Goal: Check status: Check status

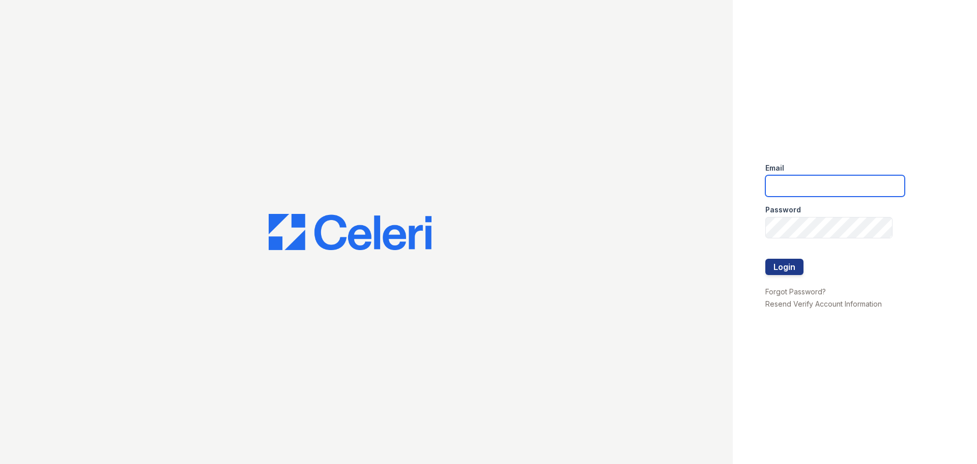
click at [872, 180] on input "email" at bounding box center [834, 185] width 139 height 21
type input "renewatthegreens@trinity-pm.com"
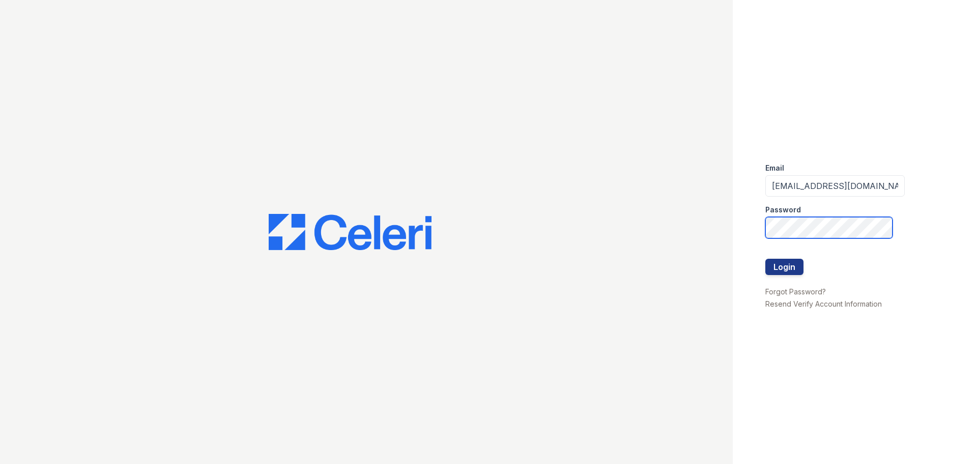
click at [765, 259] on button "Login" at bounding box center [784, 267] width 38 height 16
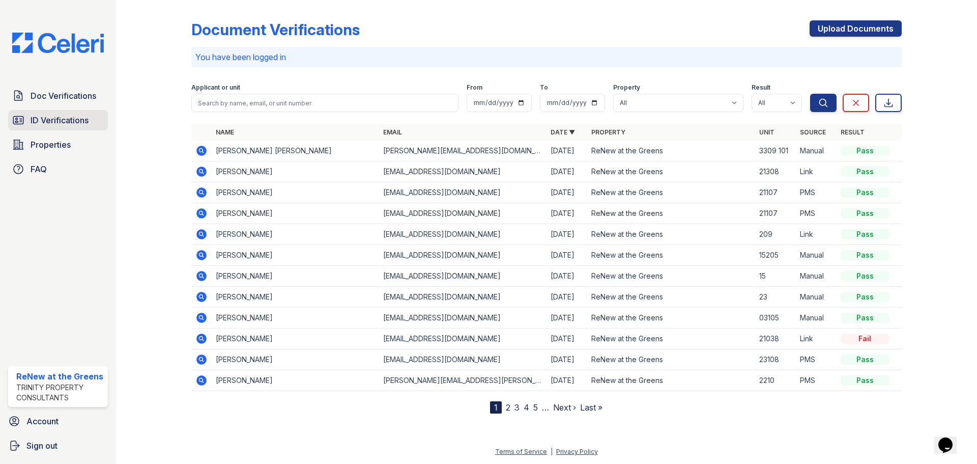
click at [45, 117] on span "ID Verifications" at bounding box center [60, 120] width 58 height 12
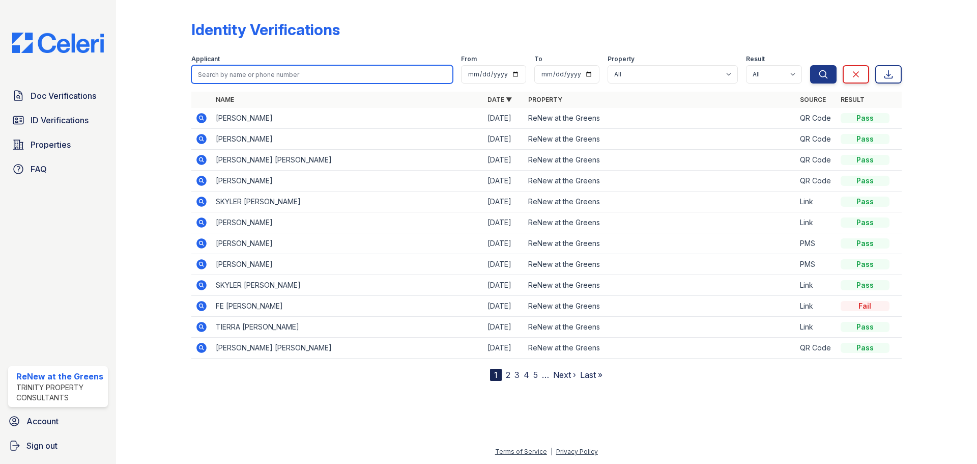
click at [254, 77] on input "search" at bounding box center [322, 74] width 262 height 18
type input "kristi"
click at [810, 65] on button "Search" at bounding box center [823, 74] width 26 height 18
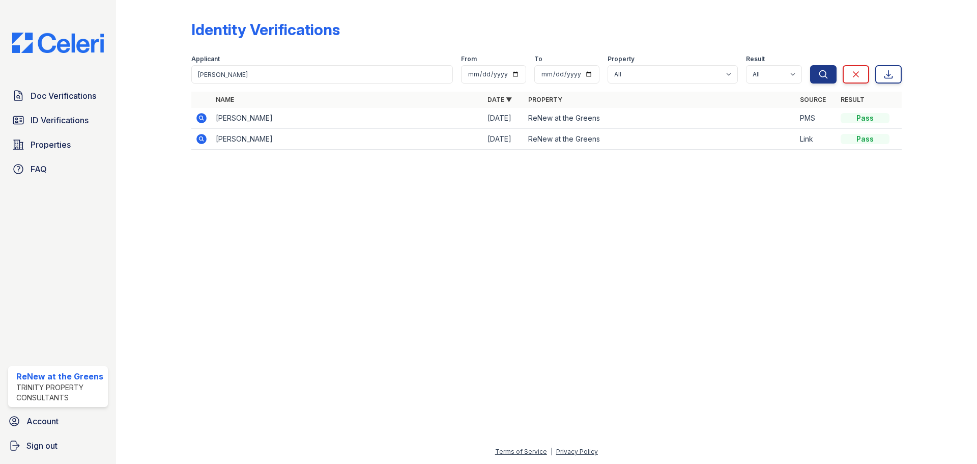
click at [204, 121] on icon at bounding box center [201, 118] width 10 height 10
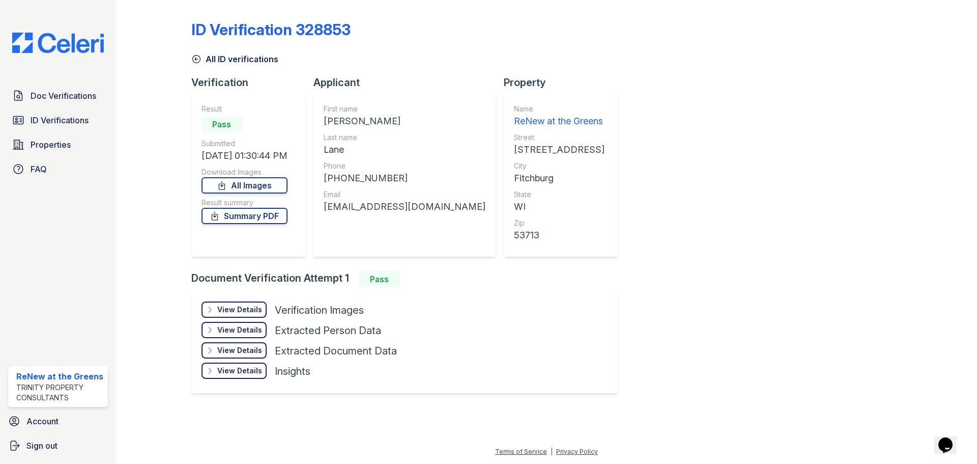
click at [252, 310] on div "View Details" at bounding box center [239, 309] width 45 height 10
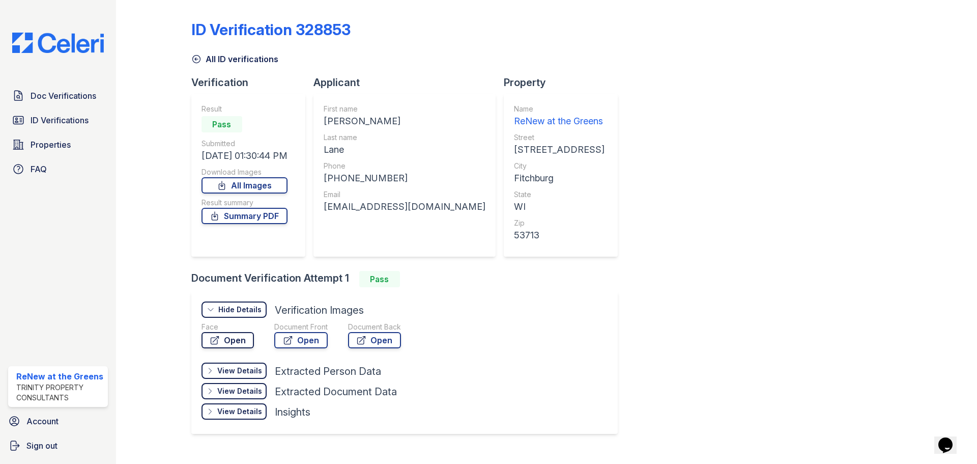
click at [241, 341] on link "Open" at bounding box center [228, 340] width 52 height 16
click at [310, 338] on link "Open" at bounding box center [300, 340] width 53 height 16
click at [51, 101] on span "Doc Verifications" at bounding box center [64, 96] width 66 height 12
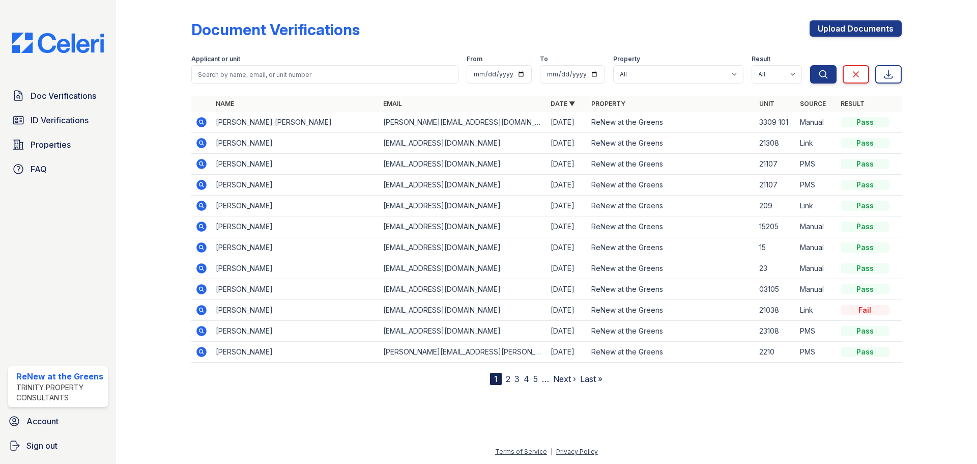
click at [202, 186] on icon at bounding box center [201, 185] width 12 height 12
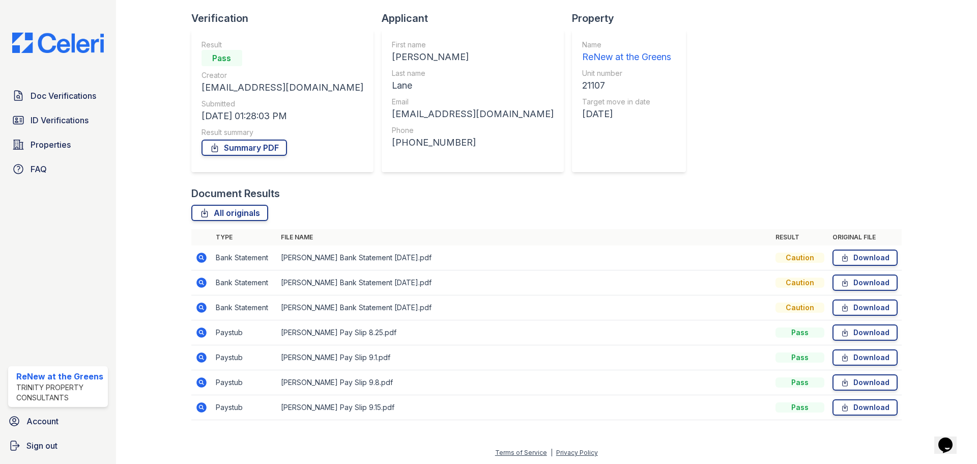
scroll to position [65, 0]
click at [795, 258] on div "Caution" at bounding box center [800, 256] width 49 height 10
click at [202, 258] on icon at bounding box center [201, 256] width 12 height 12
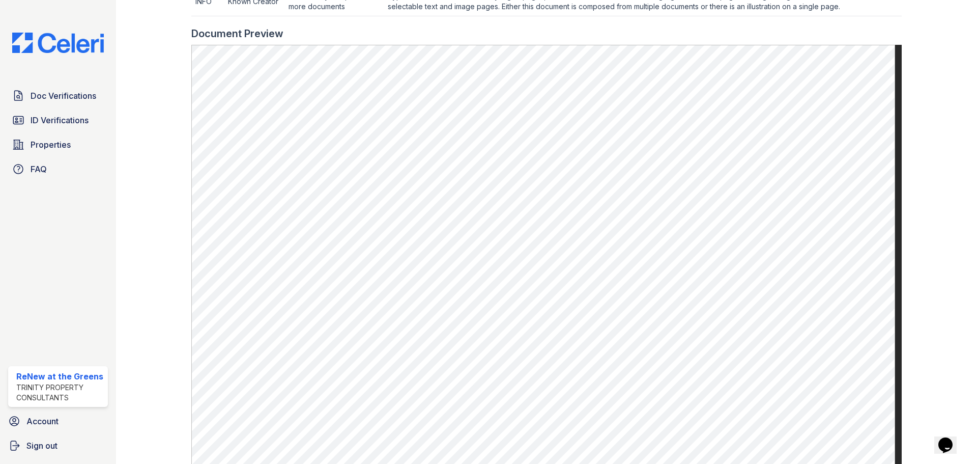
scroll to position [610, 0]
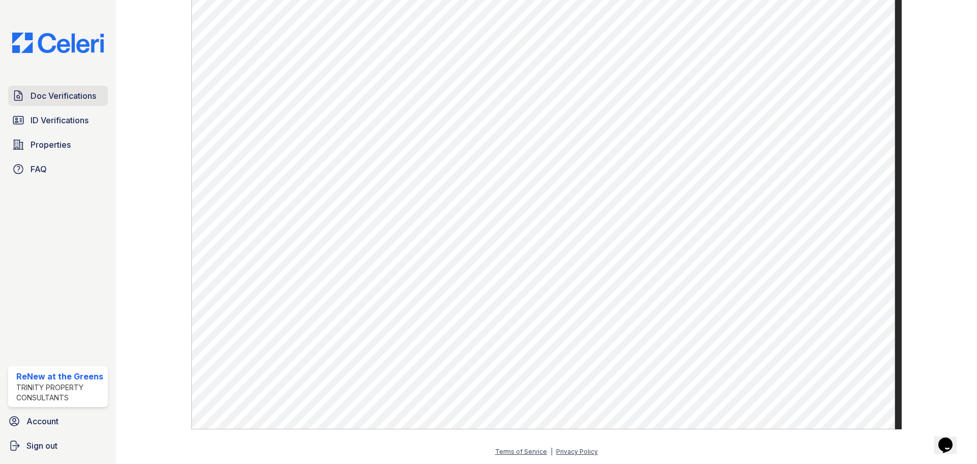
click at [52, 98] on span "Doc Verifications" at bounding box center [64, 96] width 66 height 12
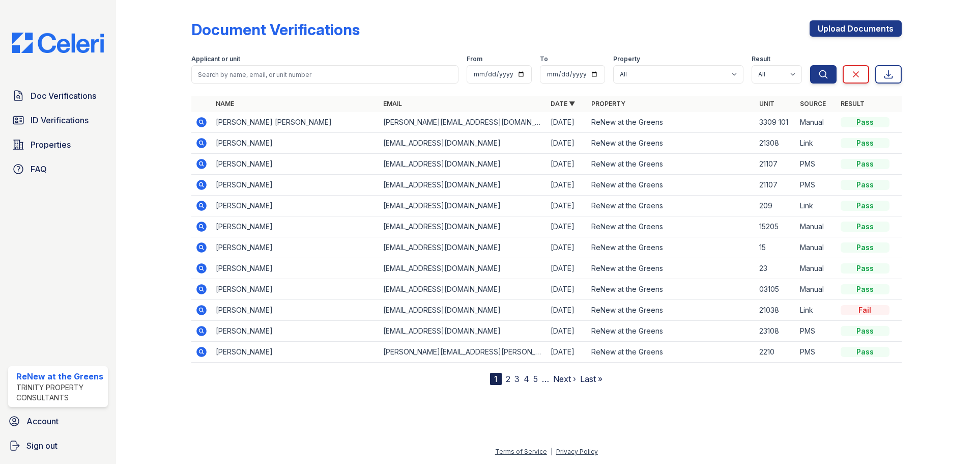
click at [199, 162] on icon at bounding box center [201, 164] width 12 height 12
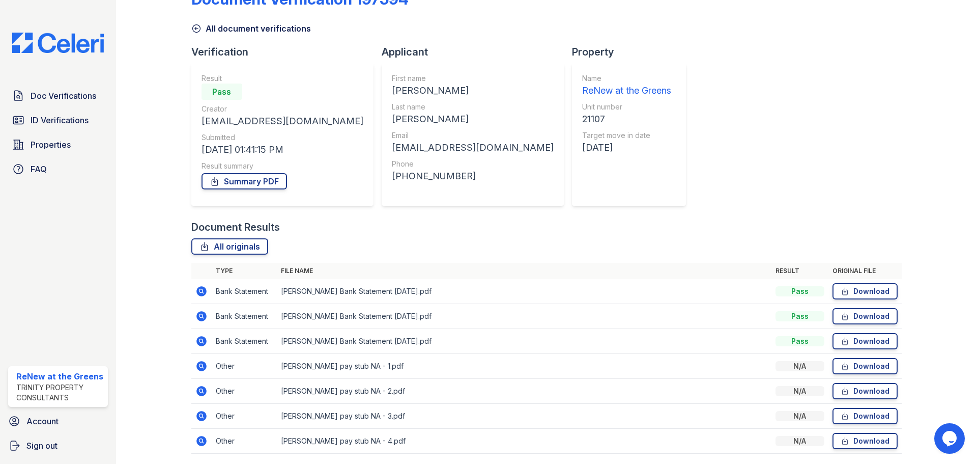
scroll to position [65, 0]
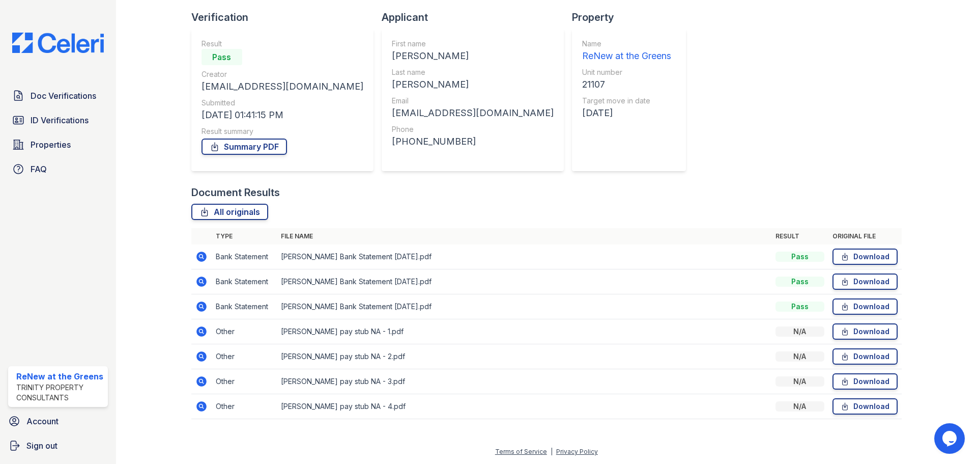
click at [205, 334] on icon at bounding box center [201, 331] width 10 height 10
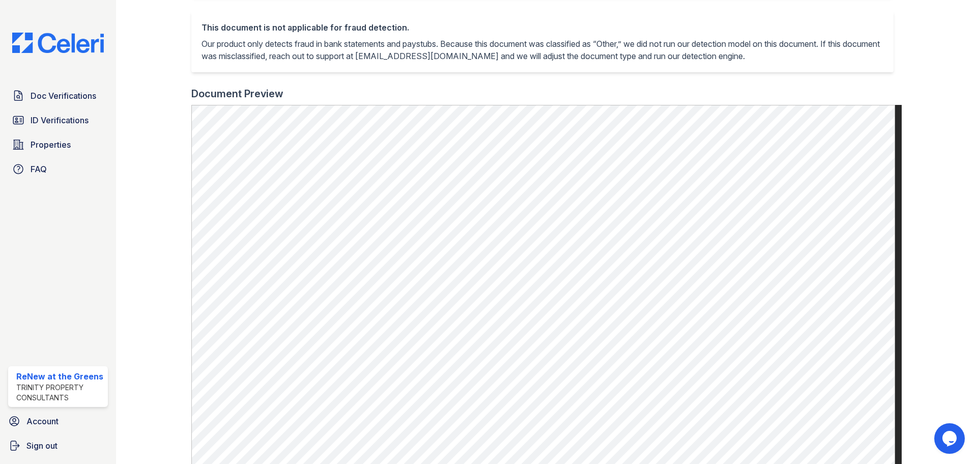
scroll to position [63, 0]
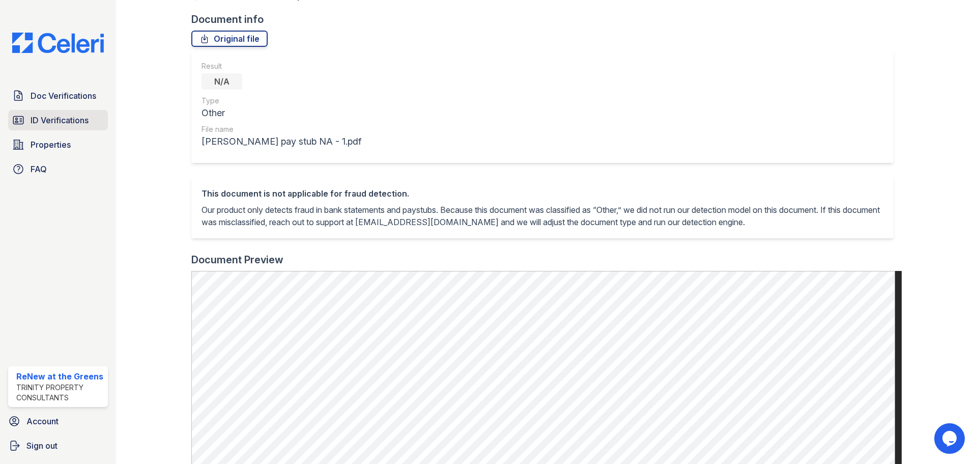
click at [39, 118] on span "ID Verifications" at bounding box center [60, 120] width 58 height 12
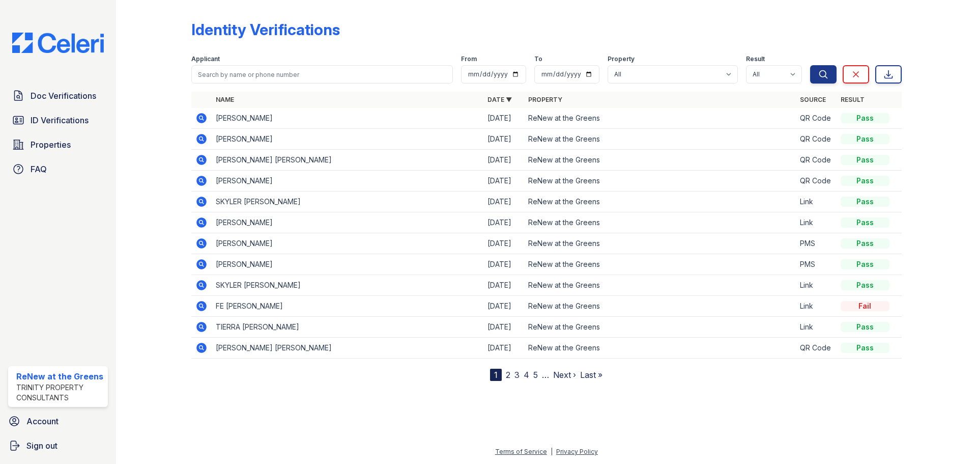
click at [201, 260] on icon at bounding box center [201, 264] width 10 height 10
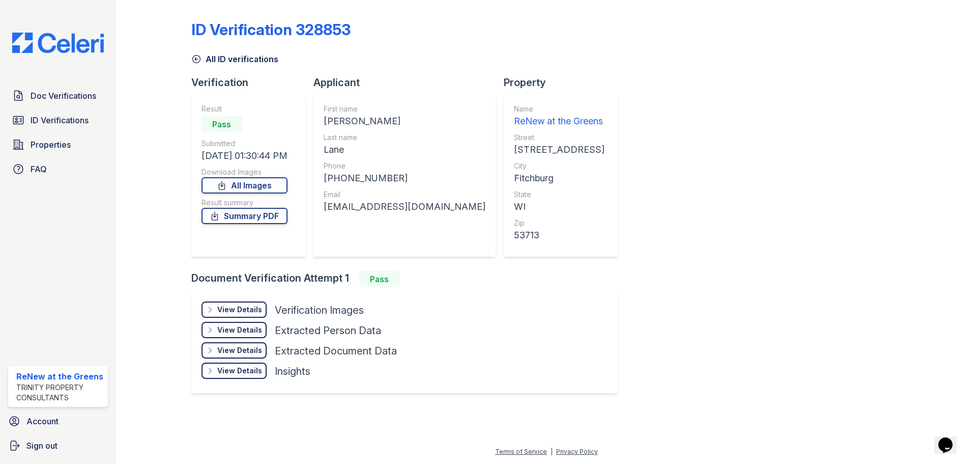
click at [223, 309] on div "View Details" at bounding box center [239, 309] width 45 height 10
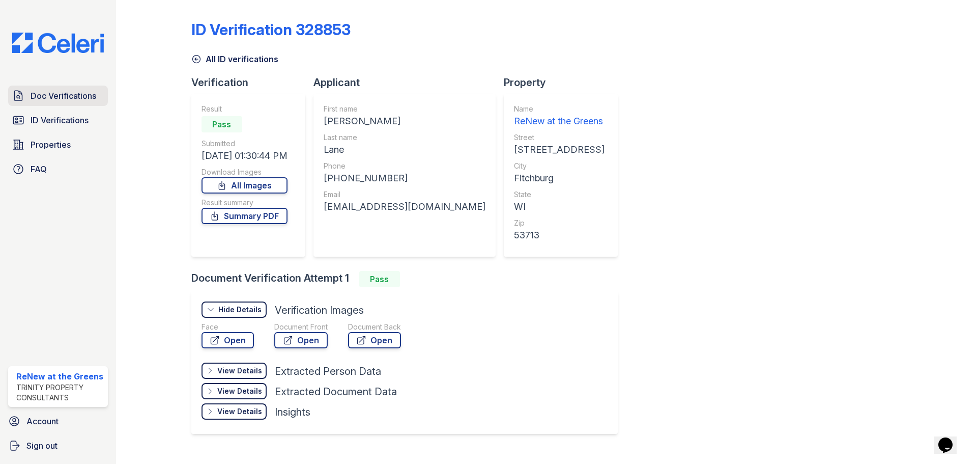
click at [81, 103] on link "Doc Verifications" at bounding box center [58, 95] width 100 height 20
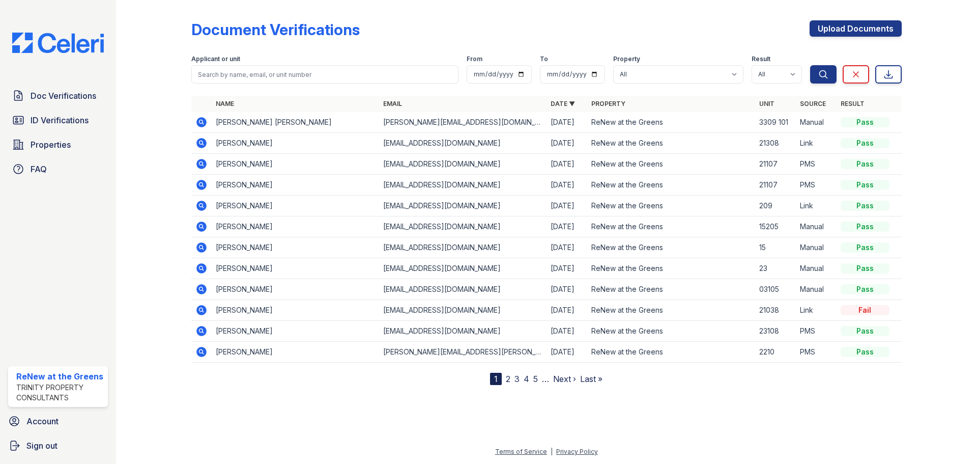
click at [199, 184] on icon at bounding box center [201, 185] width 12 height 12
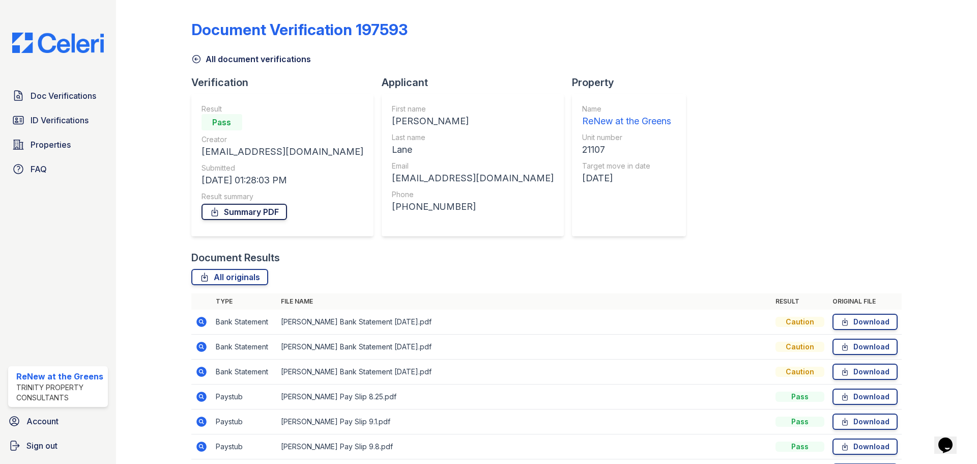
click at [244, 210] on link "Summary PDF" at bounding box center [244, 212] width 85 height 16
click at [47, 101] on span "Doc Verifications" at bounding box center [64, 96] width 66 height 12
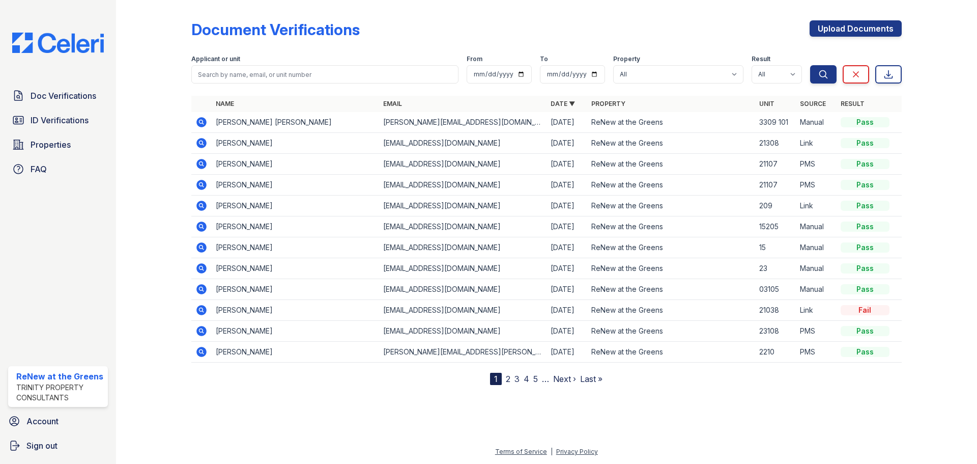
click at [201, 162] on icon at bounding box center [201, 164] width 12 height 12
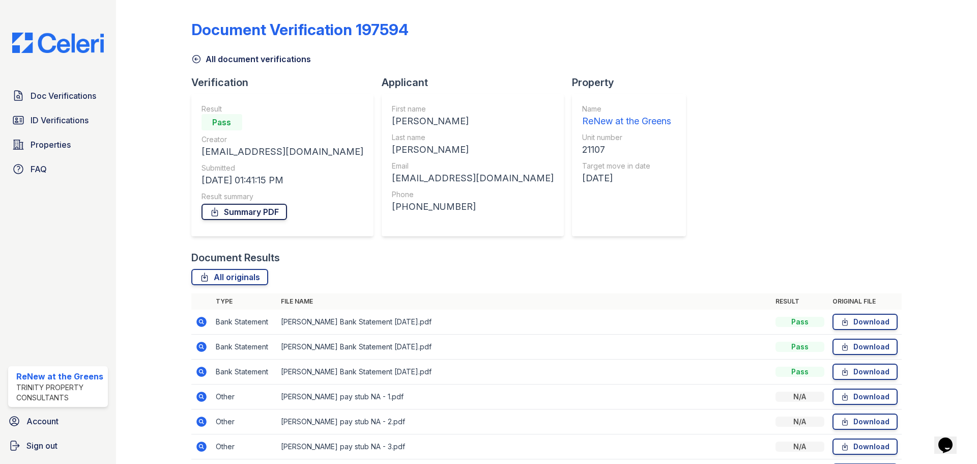
click at [240, 215] on link "Summary PDF" at bounding box center [244, 212] width 85 height 16
click at [44, 99] on span "Doc Verifications" at bounding box center [64, 96] width 66 height 12
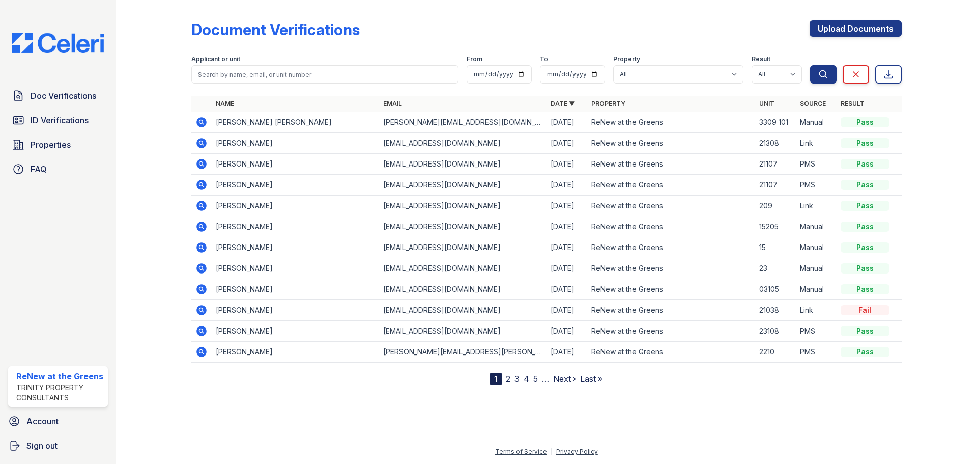
click at [44, 117] on span "ID Verifications" at bounding box center [60, 120] width 58 height 12
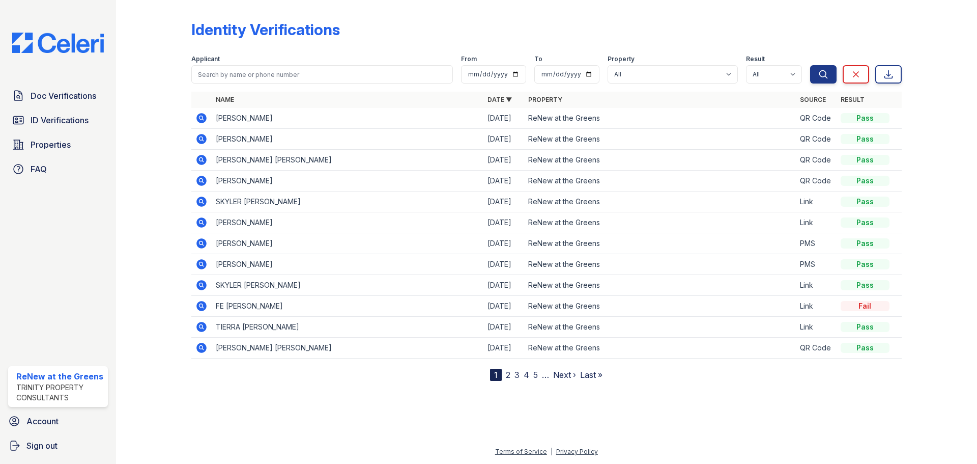
click at [204, 262] on icon at bounding box center [201, 264] width 10 height 10
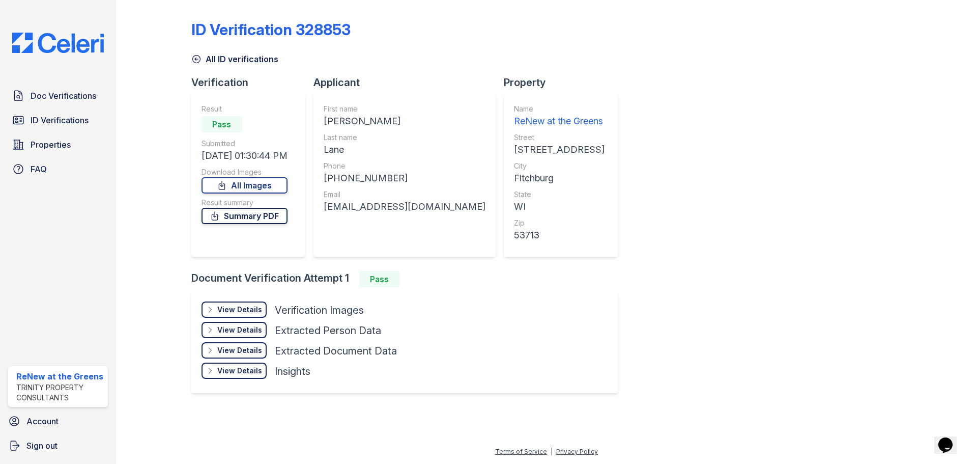
click at [259, 218] on link "Summary PDF" at bounding box center [245, 216] width 86 height 16
click at [59, 118] on span "ID Verifications" at bounding box center [60, 120] width 58 height 12
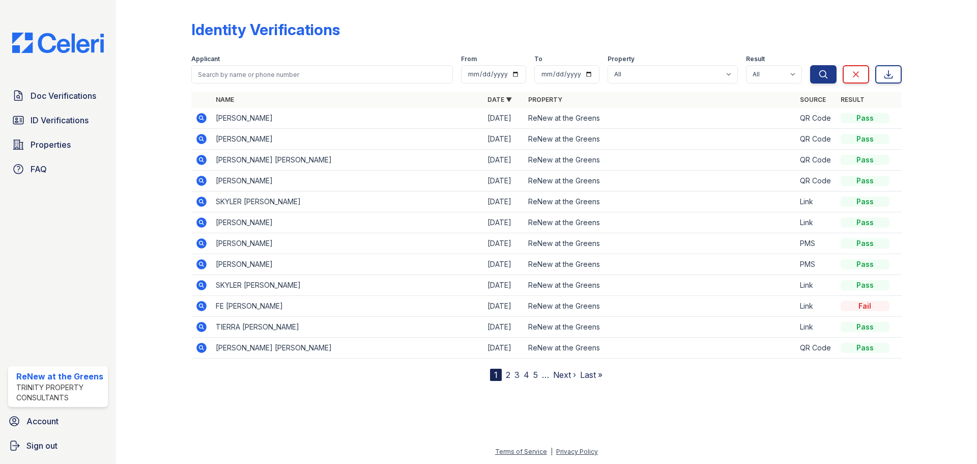
click at [199, 244] on icon at bounding box center [201, 243] width 12 height 12
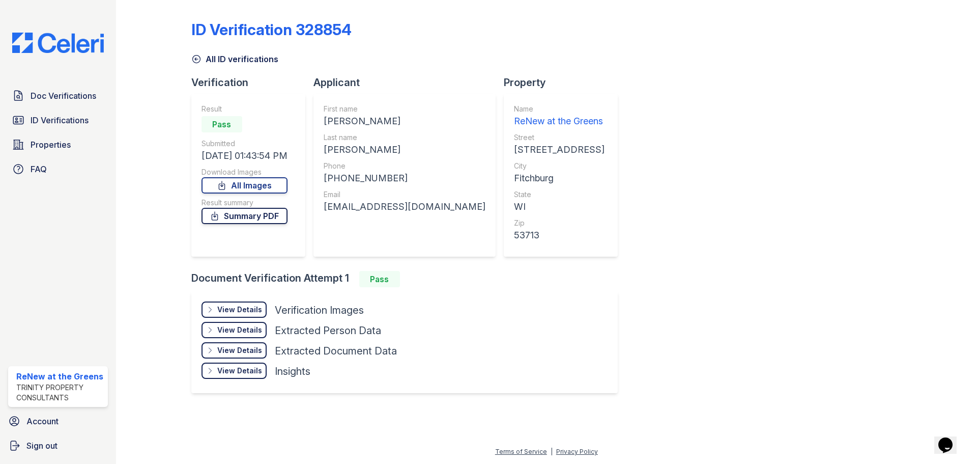
click at [255, 218] on link "Summary PDF" at bounding box center [245, 216] width 86 height 16
